Goal: Information Seeking & Learning: Compare options

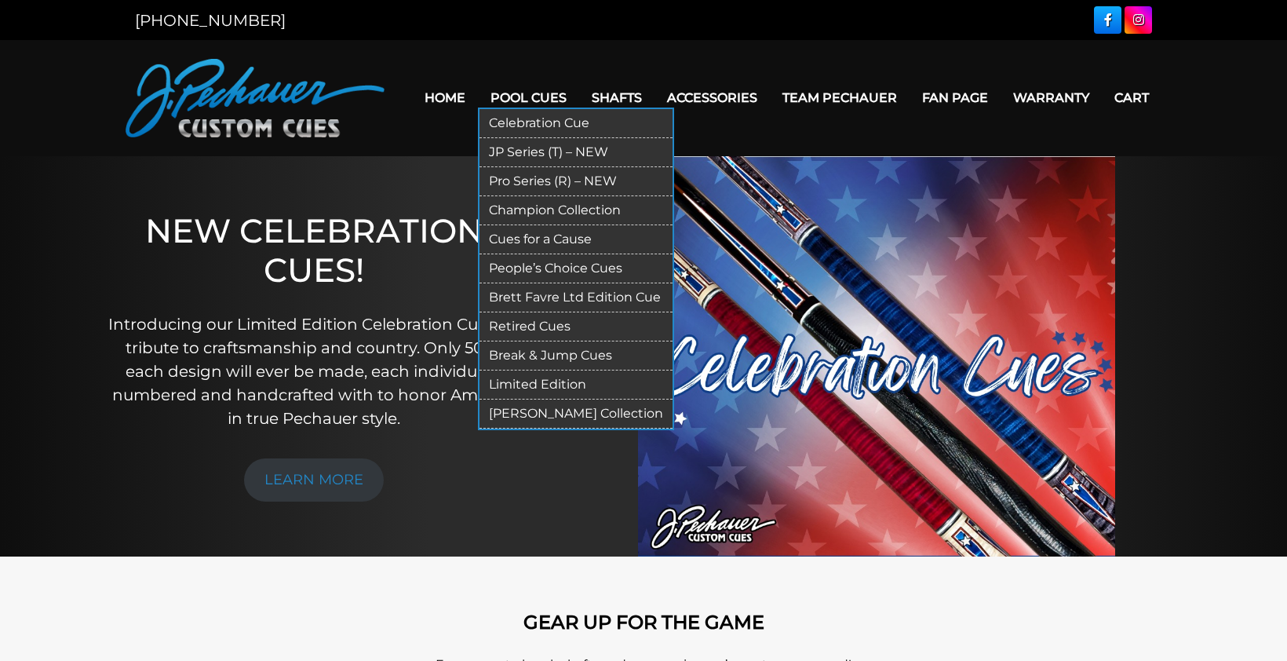
click at [571, 293] on link "Brett Favre Ltd Edition Cue" at bounding box center [575, 297] width 193 height 29
click at [529, 344] on link "Break & Jump Cues" at bounding box center [575, 355] width 193 height 29
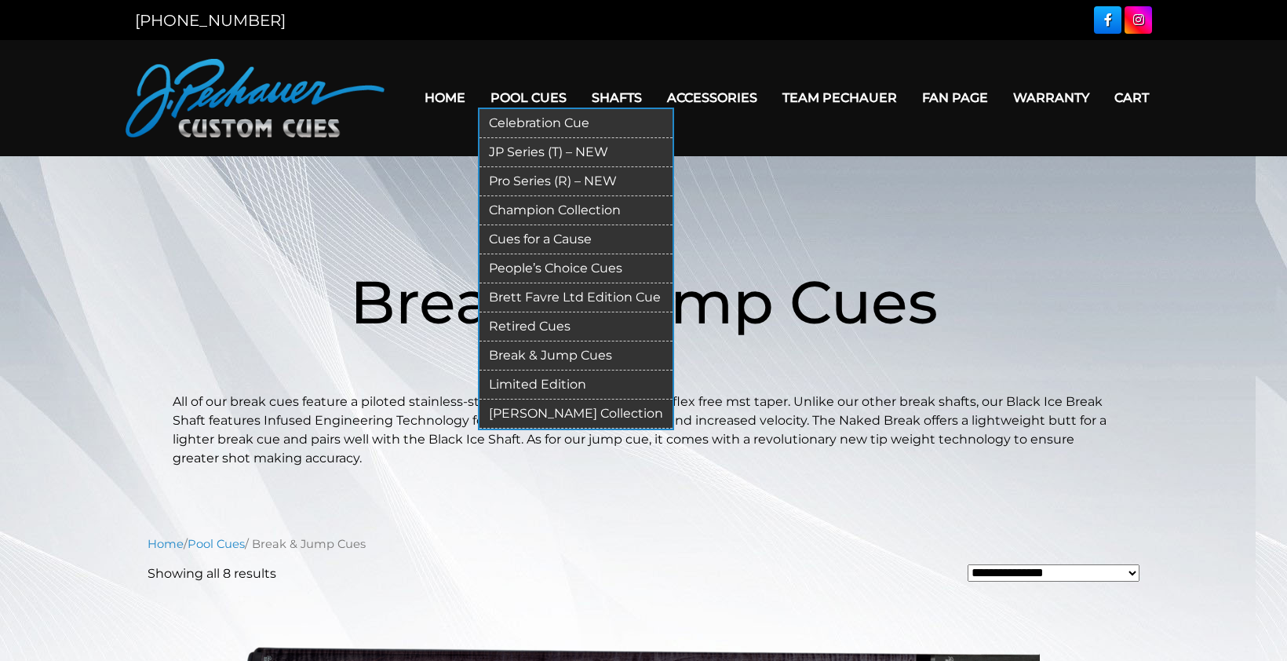
click at [559, 144] on link "JP Series (T) – NEW" at bounding box center [575, 152] width 193 height 29
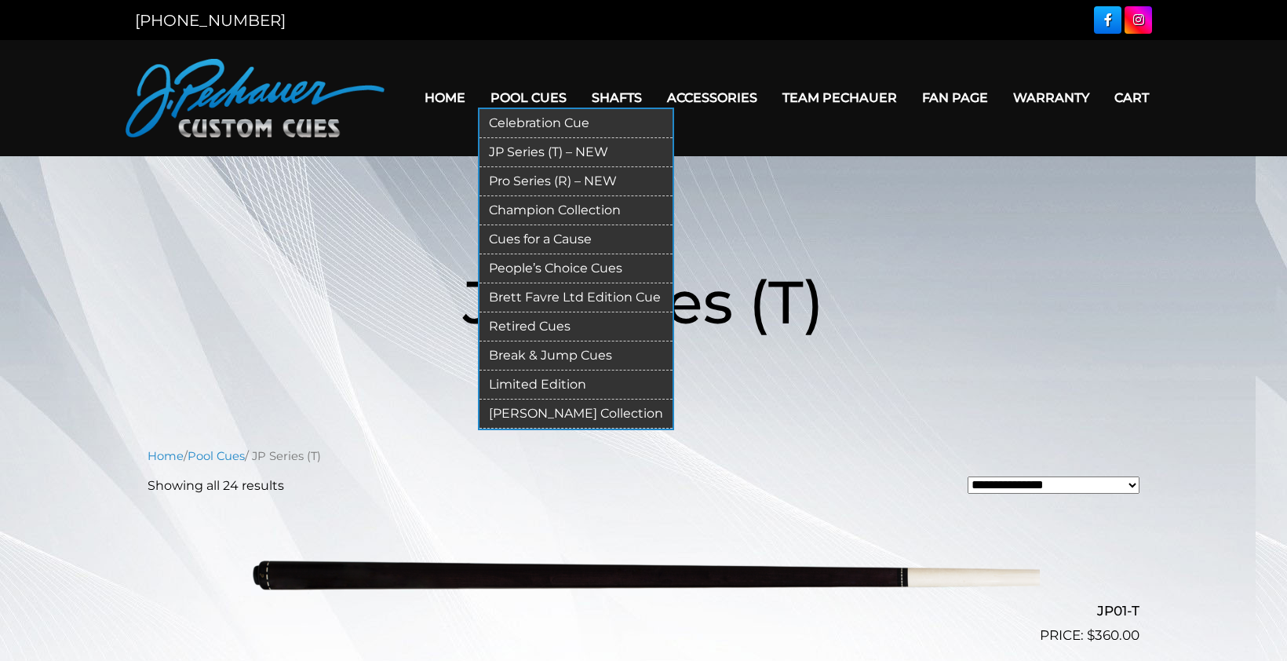
click at [534, 182] on link "Pro Series (R) – NEW" at bounding box center [575, 181] width 193 height 29
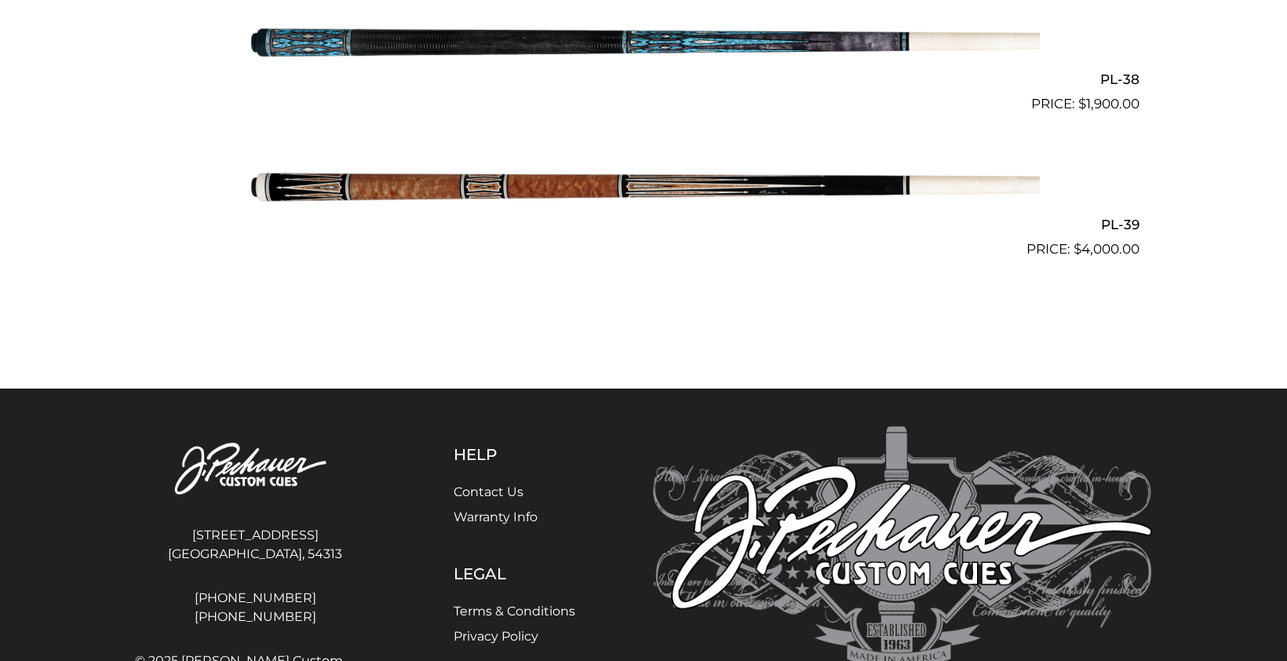
scroll to position [4667, 0]
